Goal: Information Seeking & Learning: Learn about a topic

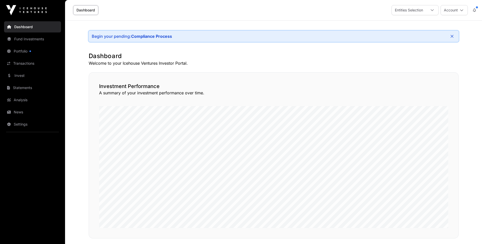
click at [29, 39] on link "Fund Investments" at bounding box center [32, 39] width 57 height 11
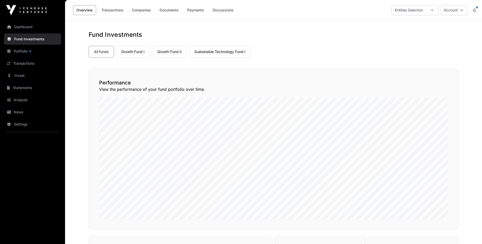
click at [20, 50] on link "Portfolio" at bounding box center [32, 51] width 57 height 11
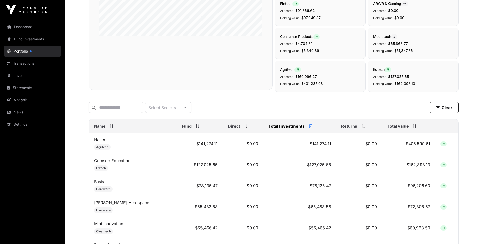
scroll to position [127, 0]
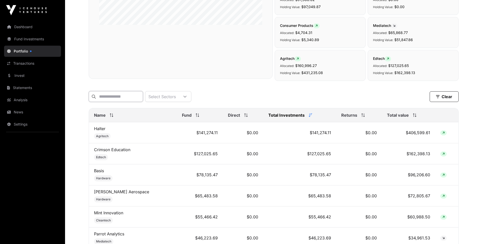
click at [130, 98] on input "text" at bounding box center [116, 96] width 54 height 11
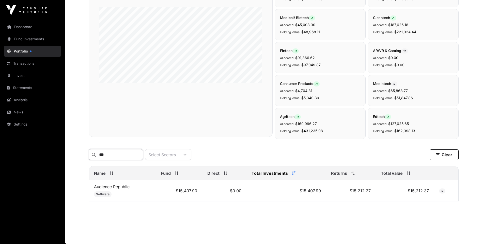
scroll to position [72, 0]
type input "********"
click at [113, 188] on link "Audience Republic" at bounding box center [112, 186] width 36 height 5
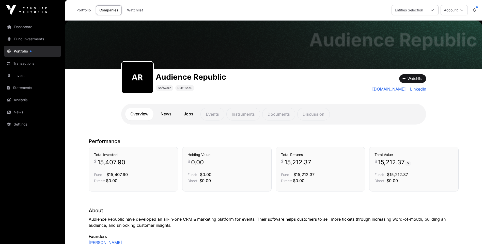
scroll to position [25, 0]
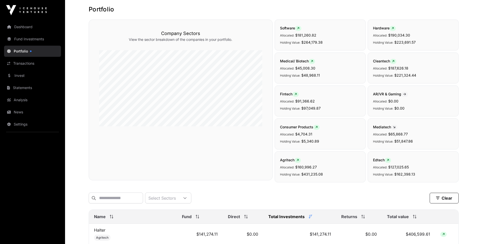
scroll to position [72, 0]
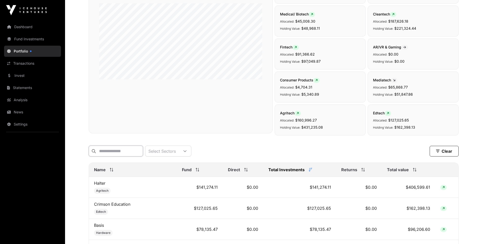
click at [123, 153] on input "text" at bounding box center [116, 151] width 54 height 11
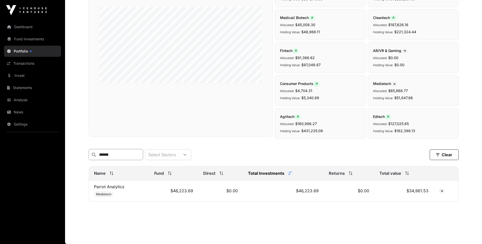
type input "******"
click at [115, 187] on link "Parrot Analytics" at bounding box center [109, 186] width 30 height 5
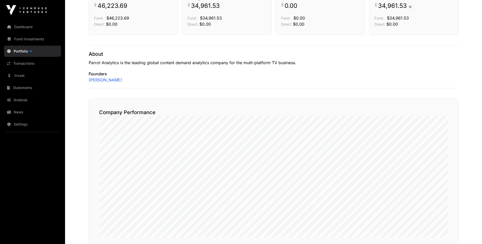
scroll to position [178, 0]
